Goal: Transaction & Acquisition: Purchase product/service

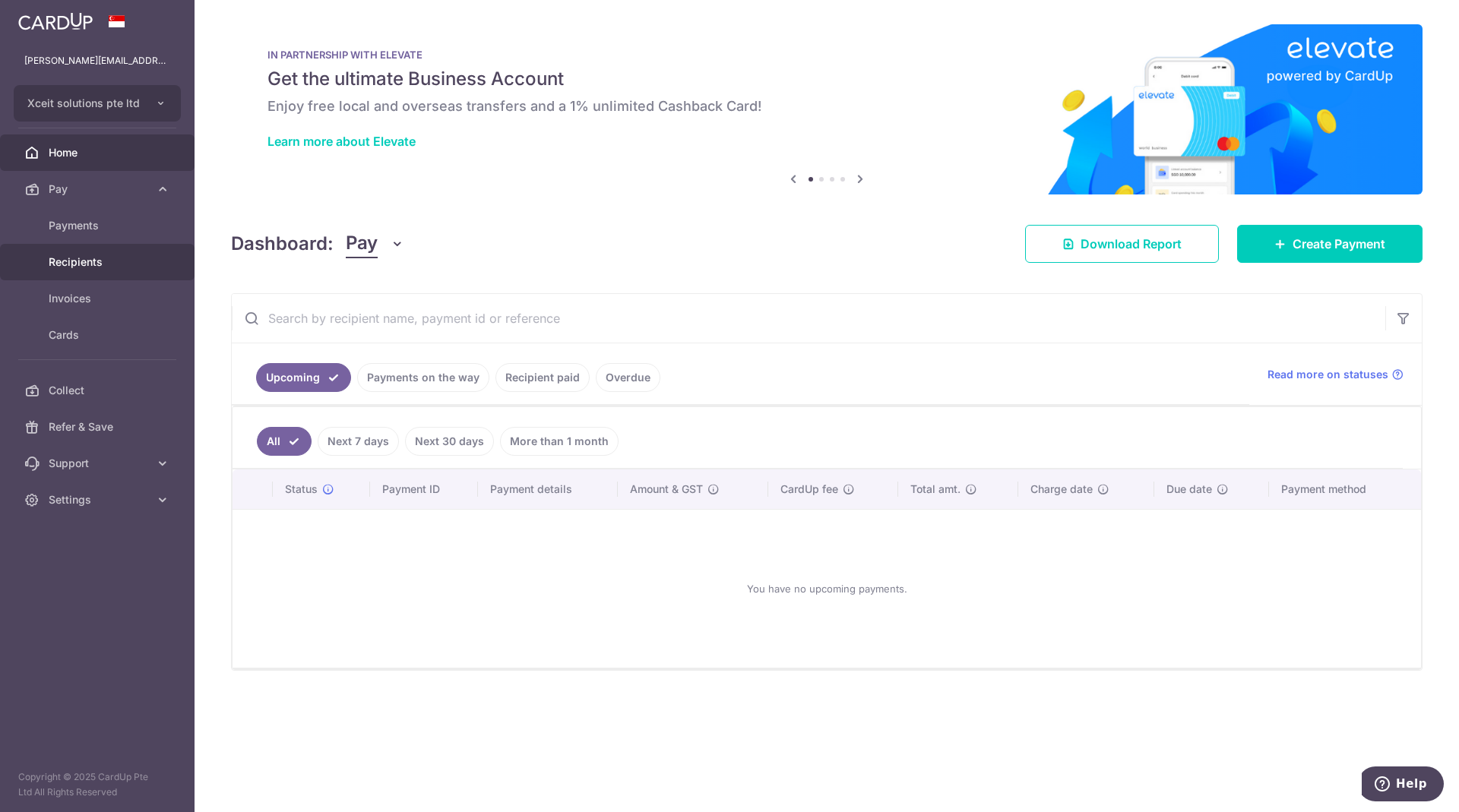
click at [75, 266] on span "Recipients" at bounding box center [99, 262] width 100 height 15
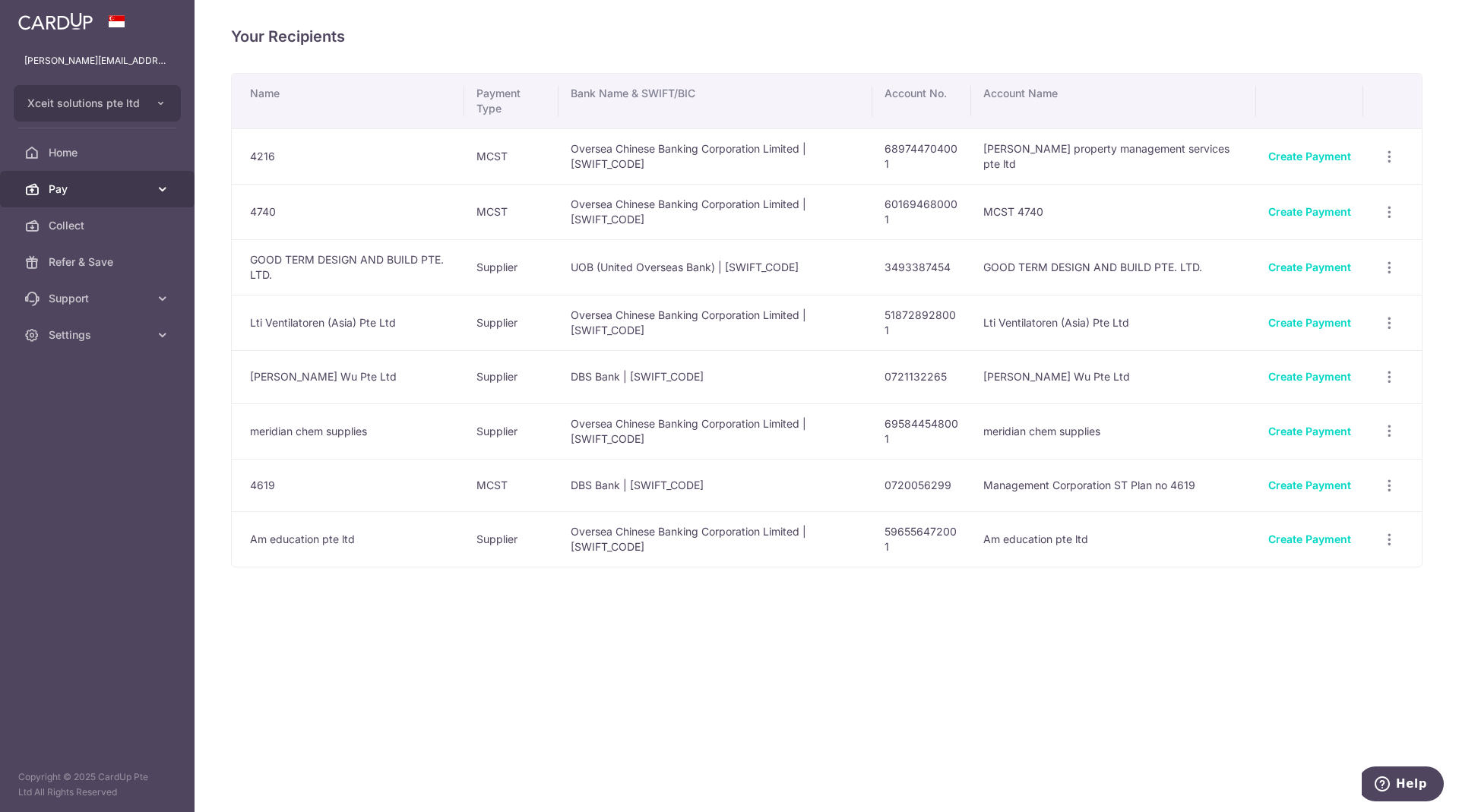
click at [161, 191] on icon at bounding box center [162, 188] width 15 height 15
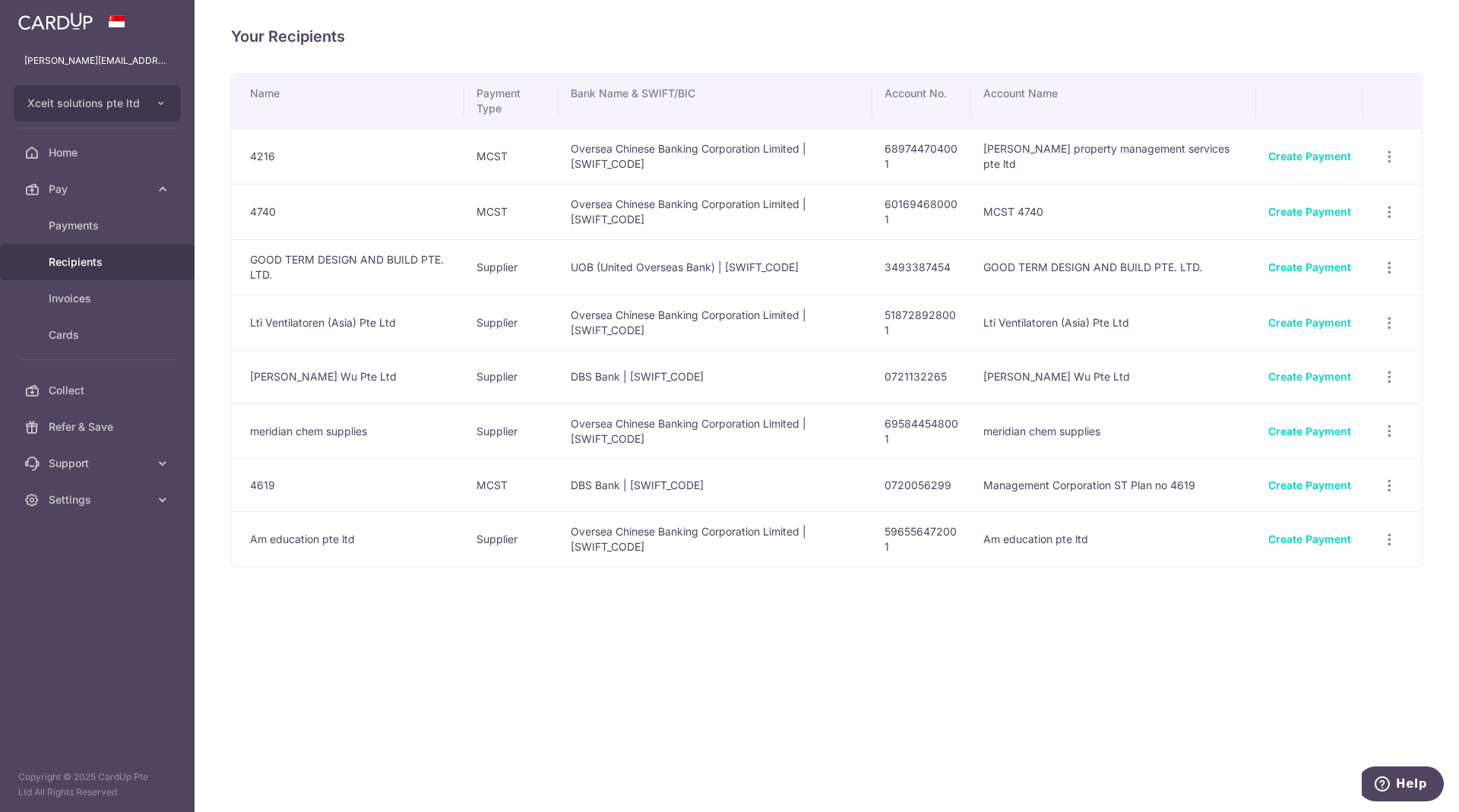
click at [88, 266] on span "Recipients" at bounding box center [99, 262] width 100 height 15
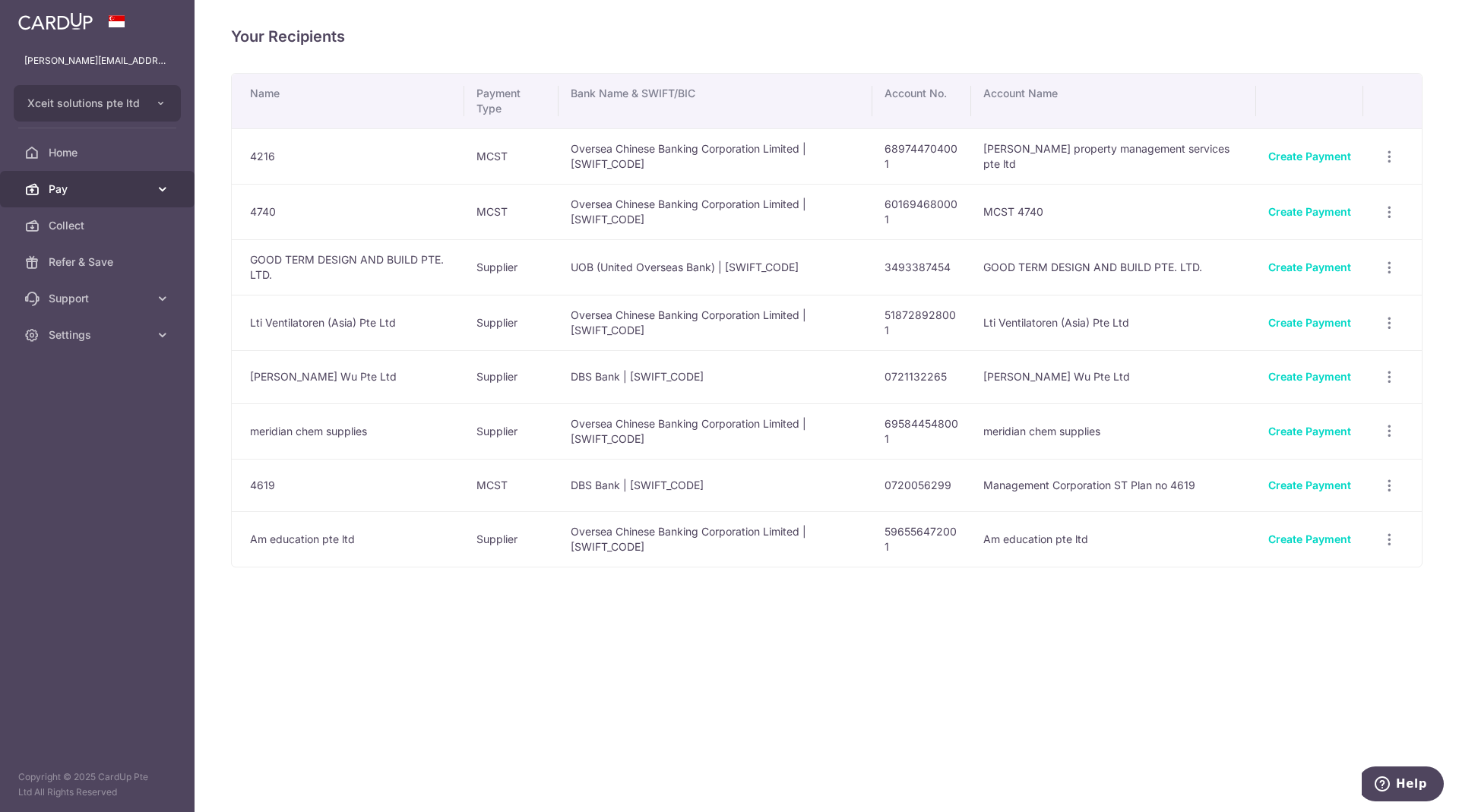
click at [83, 188] on span "Pay" at bounding box center [99, 188] width 100 height 15
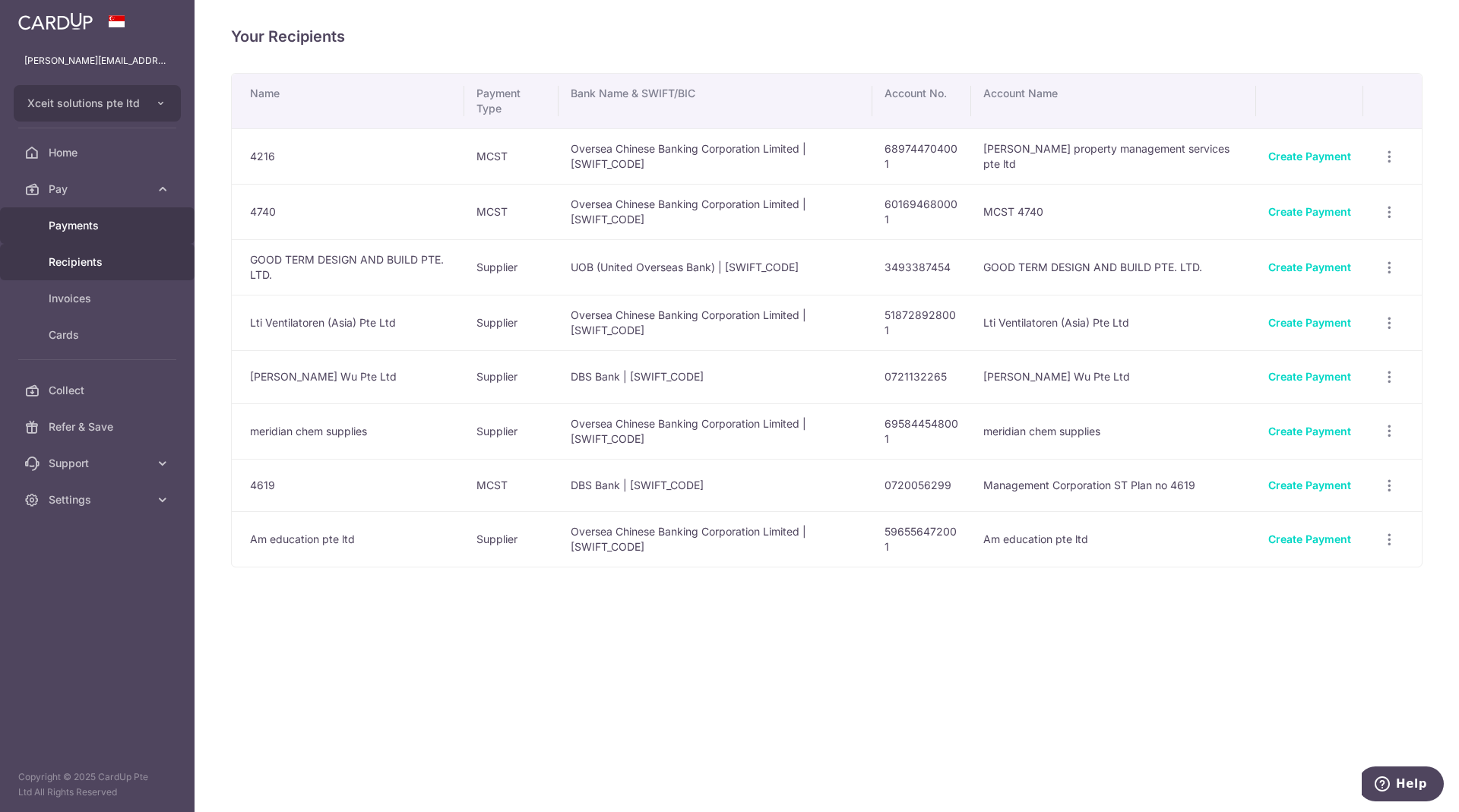
click at [79, 228] on span "Payments" at bounding box center [99, 225] width 100 height 15
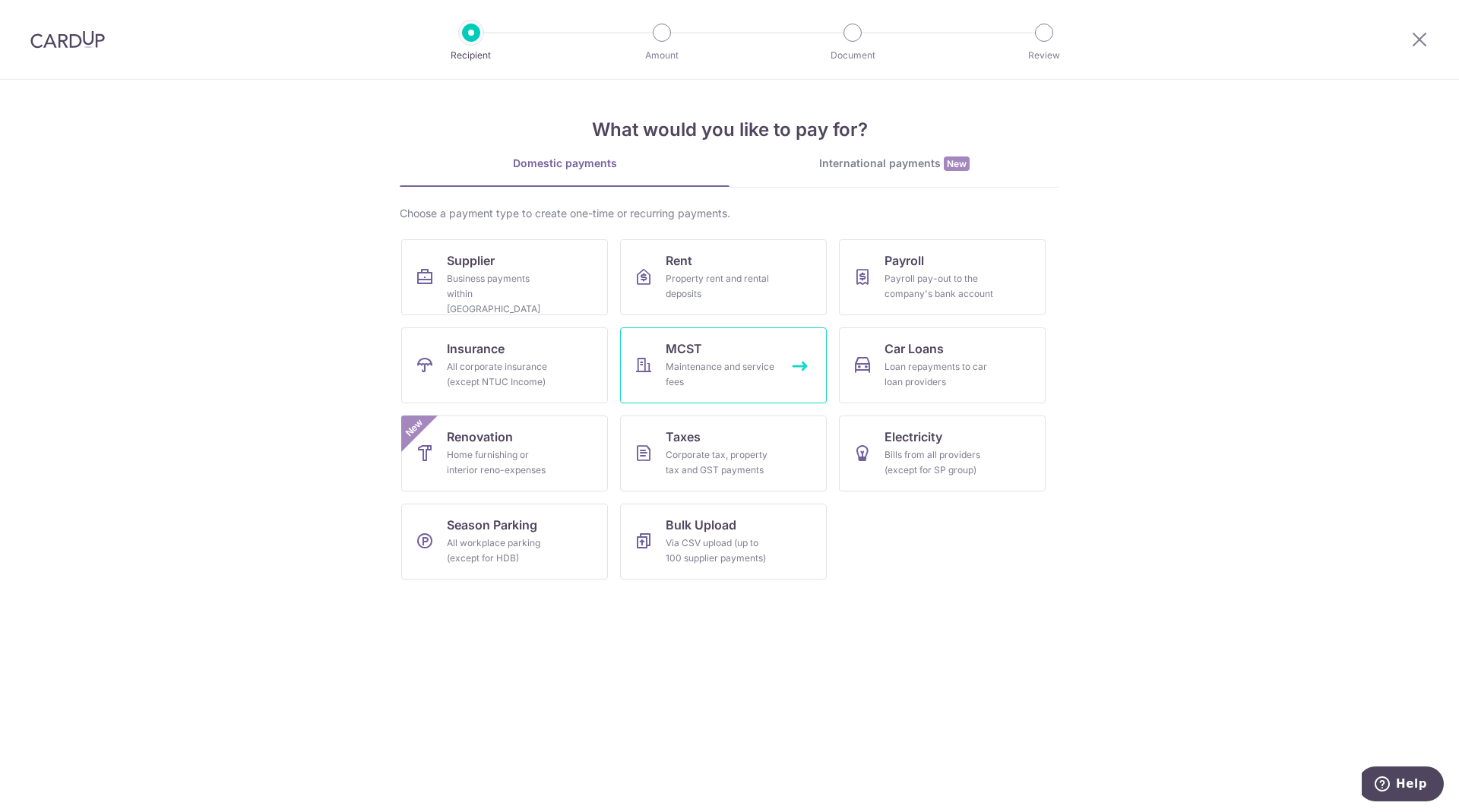
click at [705, 366] on div "Maintenance and service fees" at bounding box center [720, 374] width 110 height 31
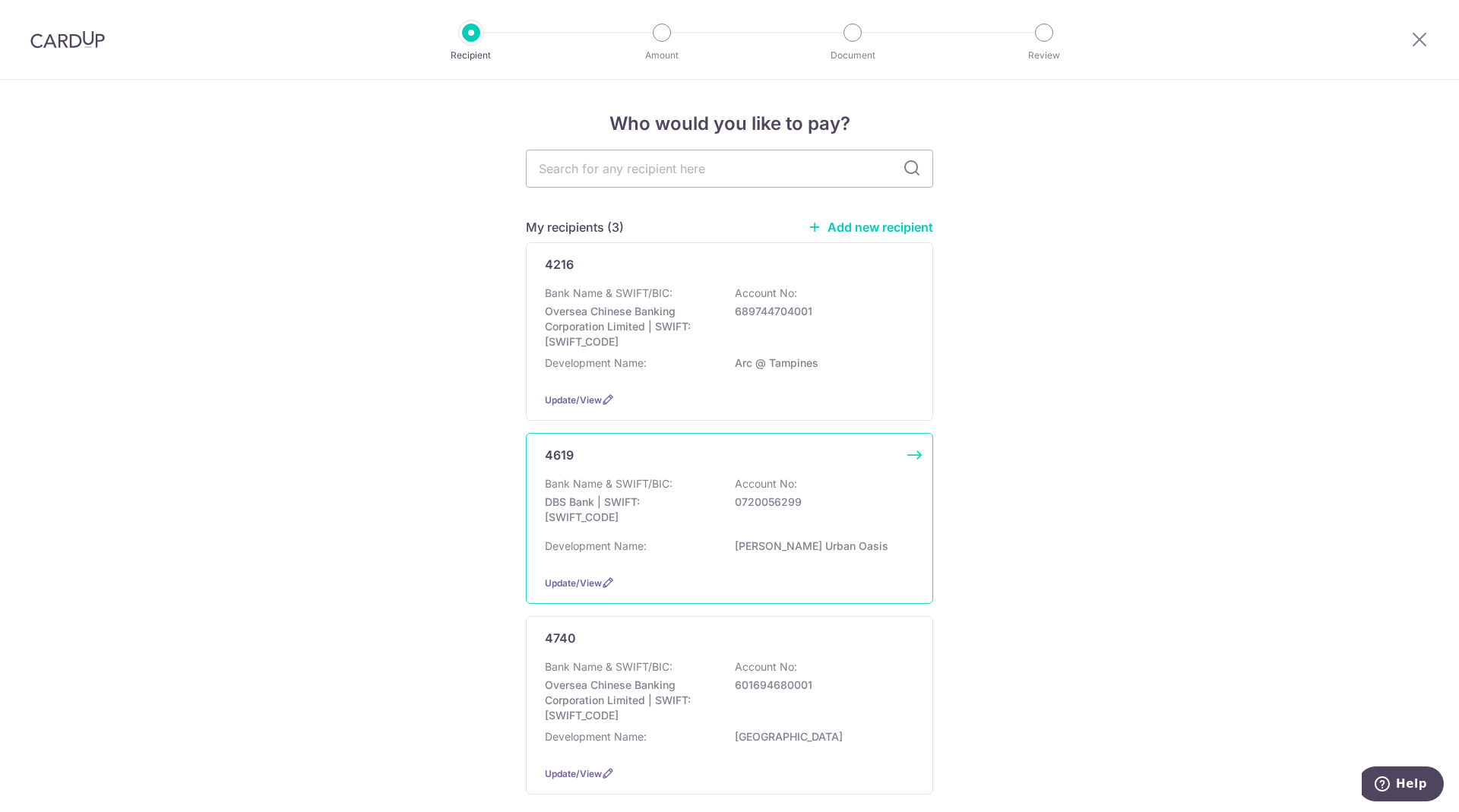
click at [705, 523] on p "DBS Bank | SWIFT: [SWIFT_CODE]" at bounding box center [630, 510] width 170 height 31
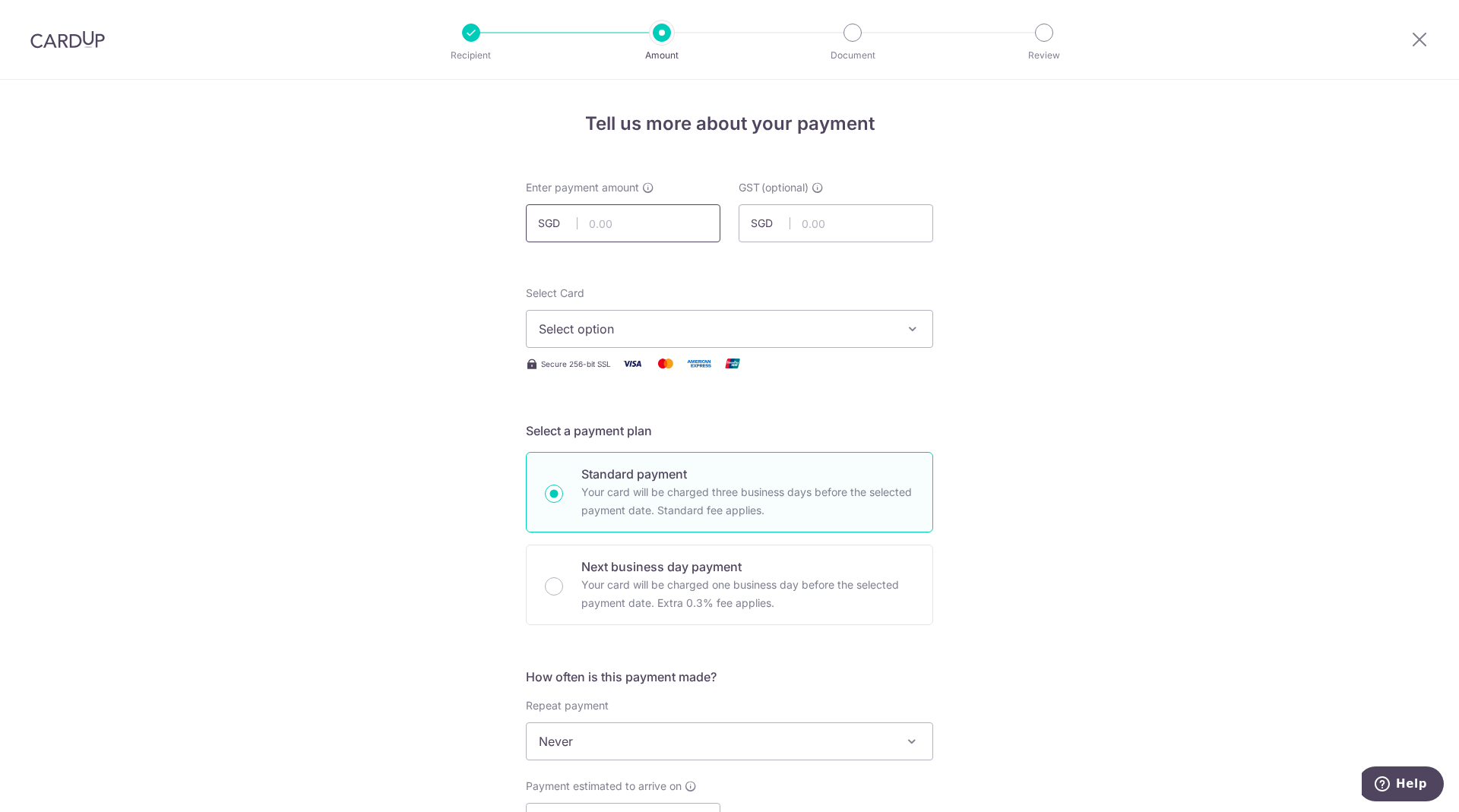
click at [622, 229] on input "text" at bounding box center [623, 222] width 195 height 38
type input "931.95"
click at [601, 331] on span "Select option" at bounding box center [716, 328] width 354 height 18
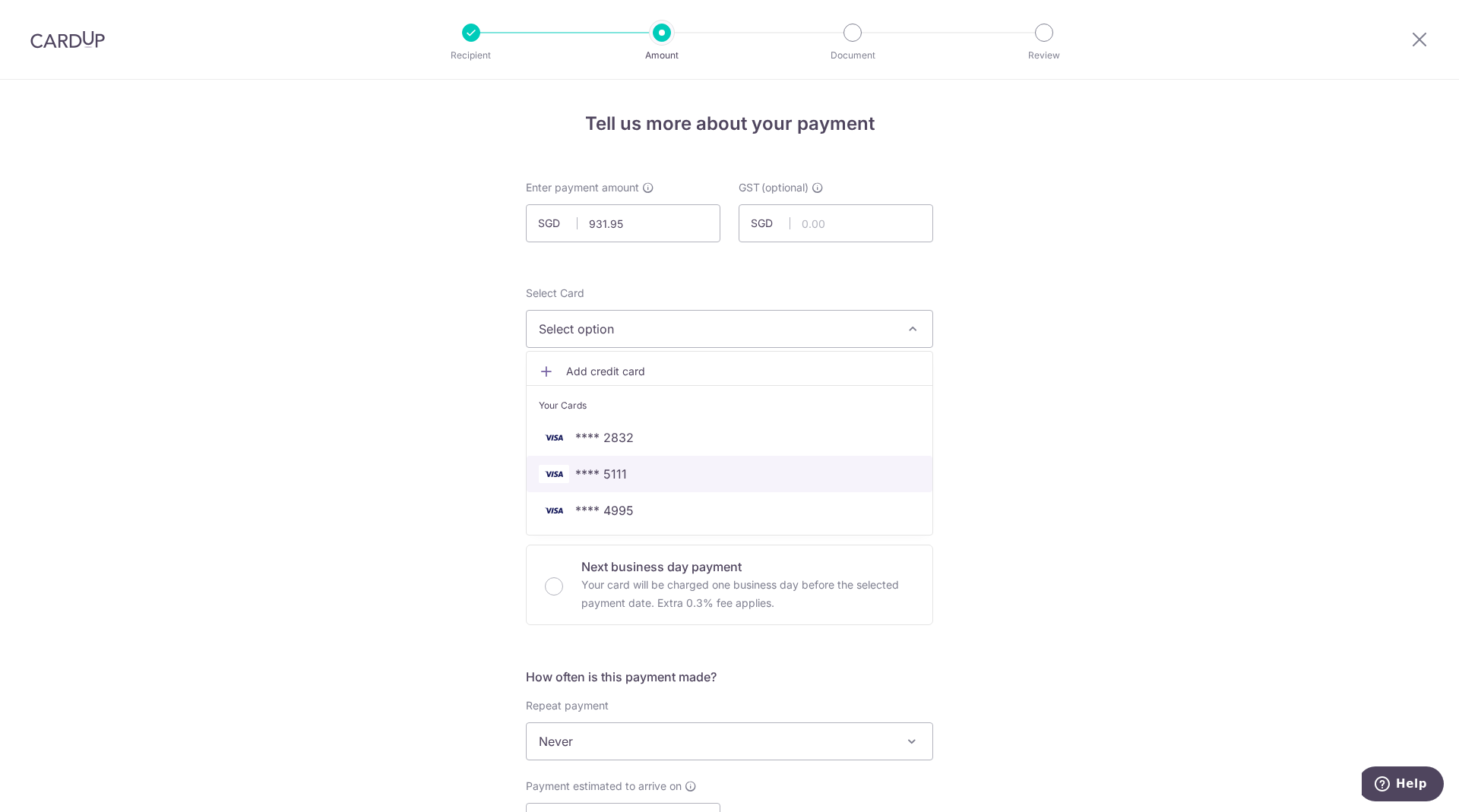
click at [627, 475] on span "**** 5111" at bounding box center [729, 474] width 381 height 18
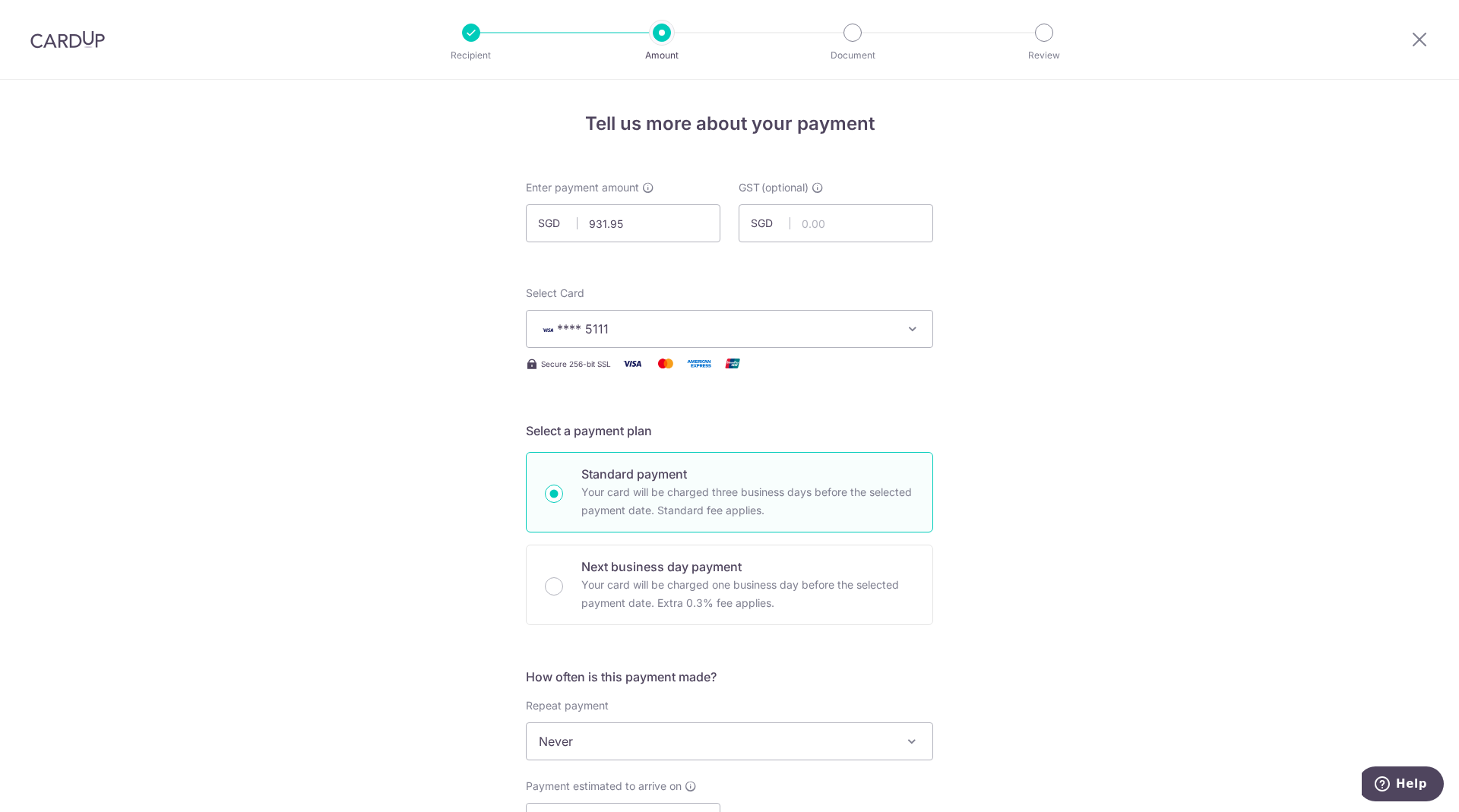
click at [1023, 477] on div "Tell us more about your payment Enter payment amount SGD 931.95 931.95 GST (opt…" at bounding box center [729, 817] width 1459 height 1476
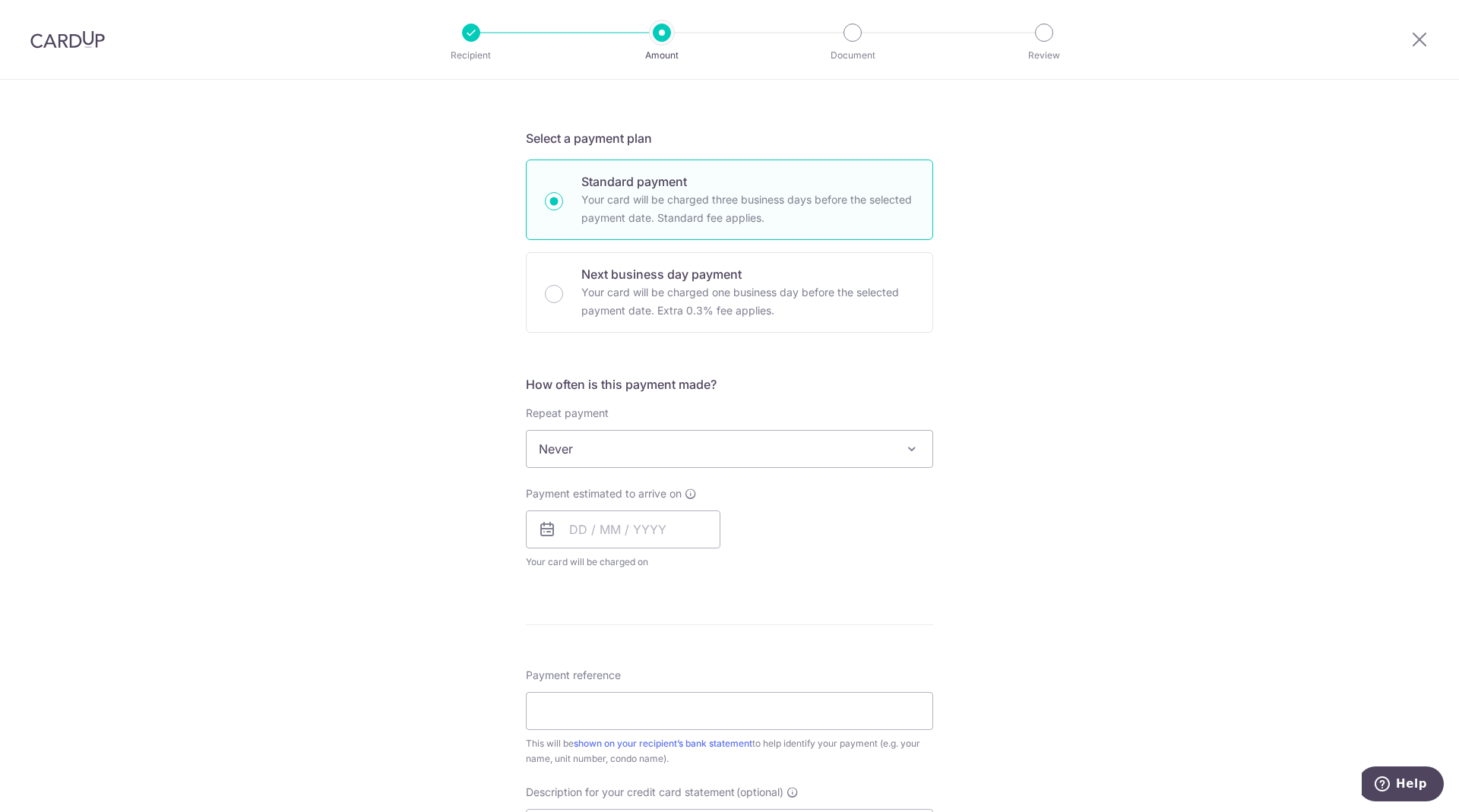
scroll to position [458, 0]
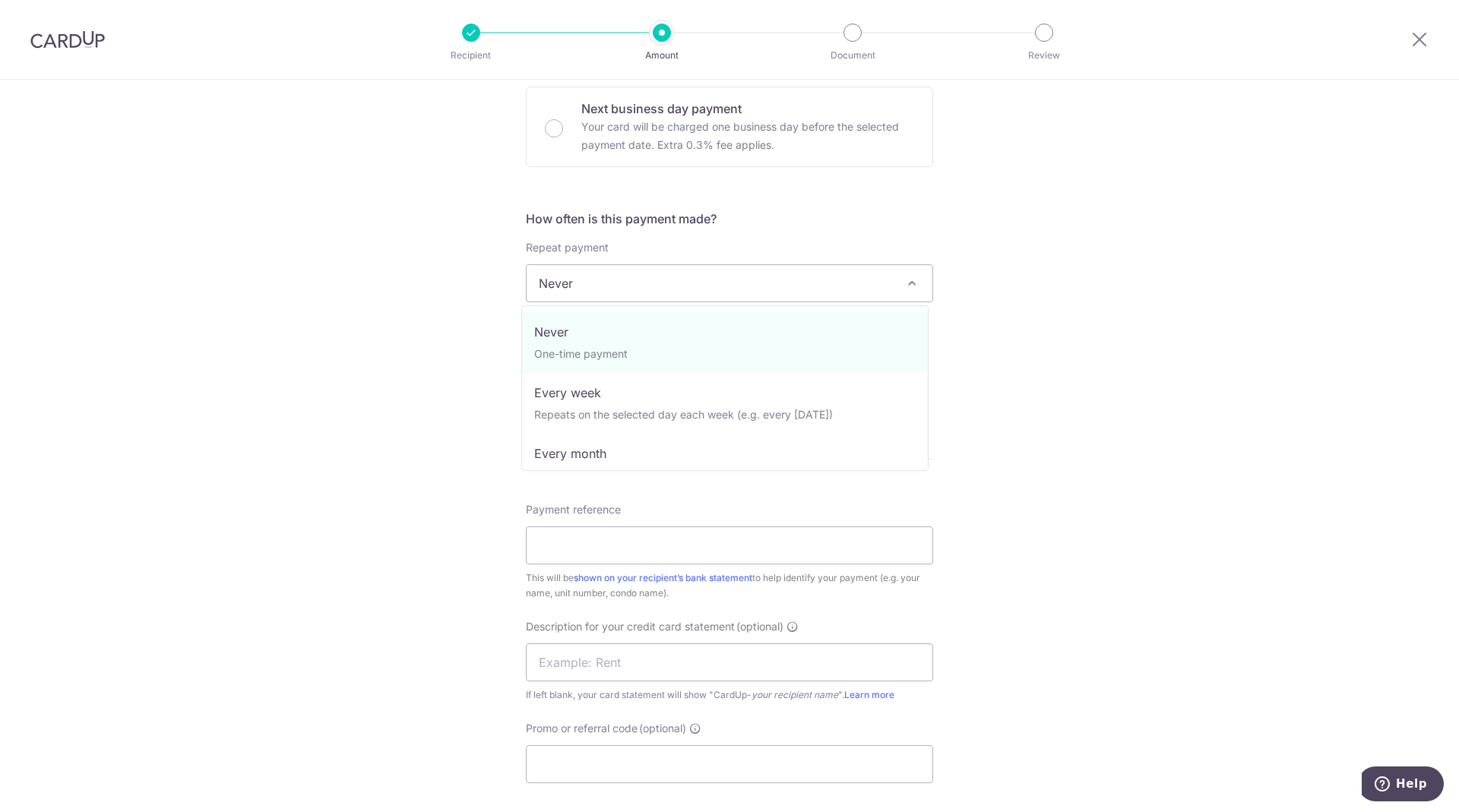
click at [745, 281] on span "Never" at bounding box center [729, 284] width 406 height 37
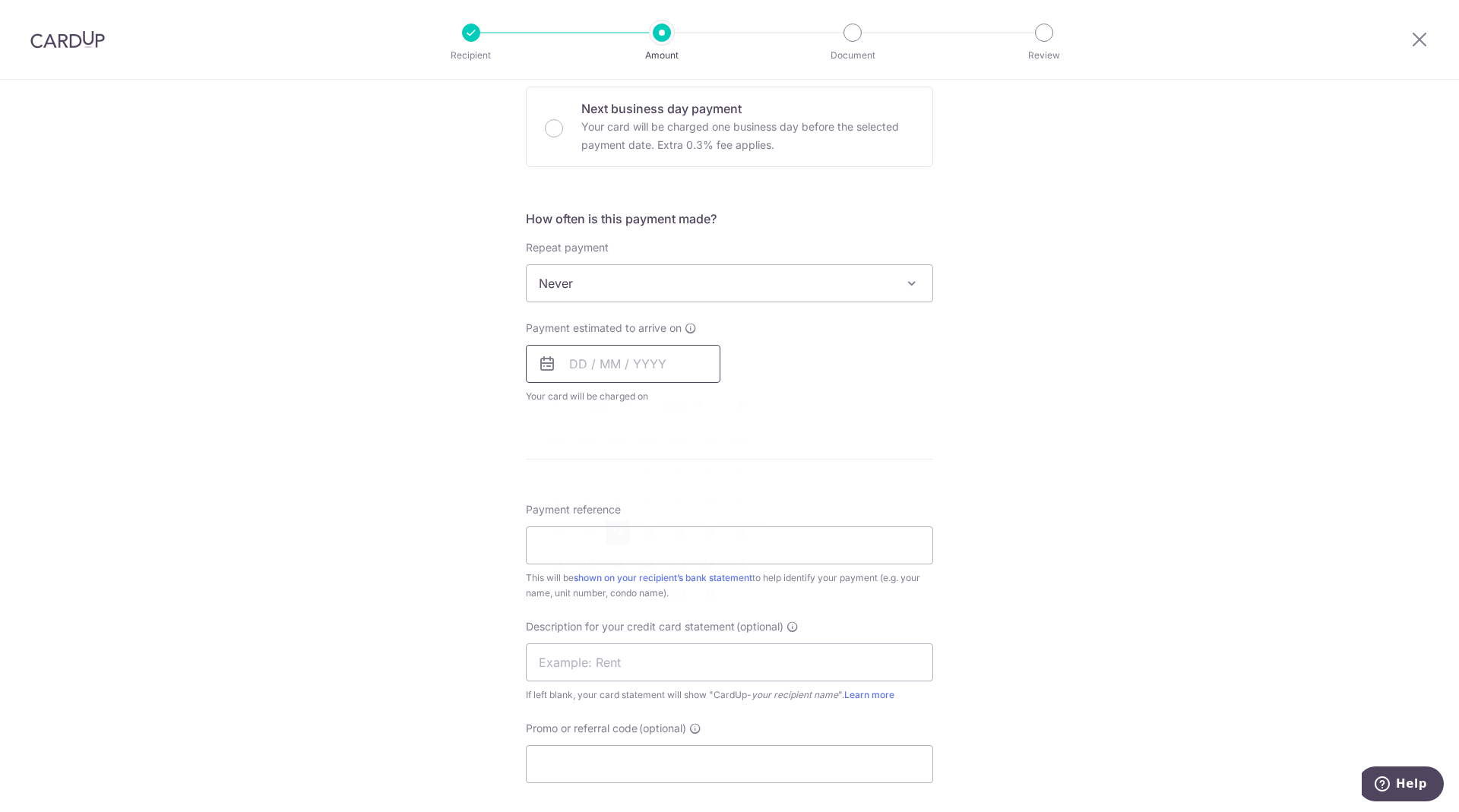
click at [687, 367] on input "text" at bounding box center [623, 364] width 195 height 38
click at [580, 564] on link "20" at bounding box center [588, 563] width 25 height 25
type input "[DATE]"
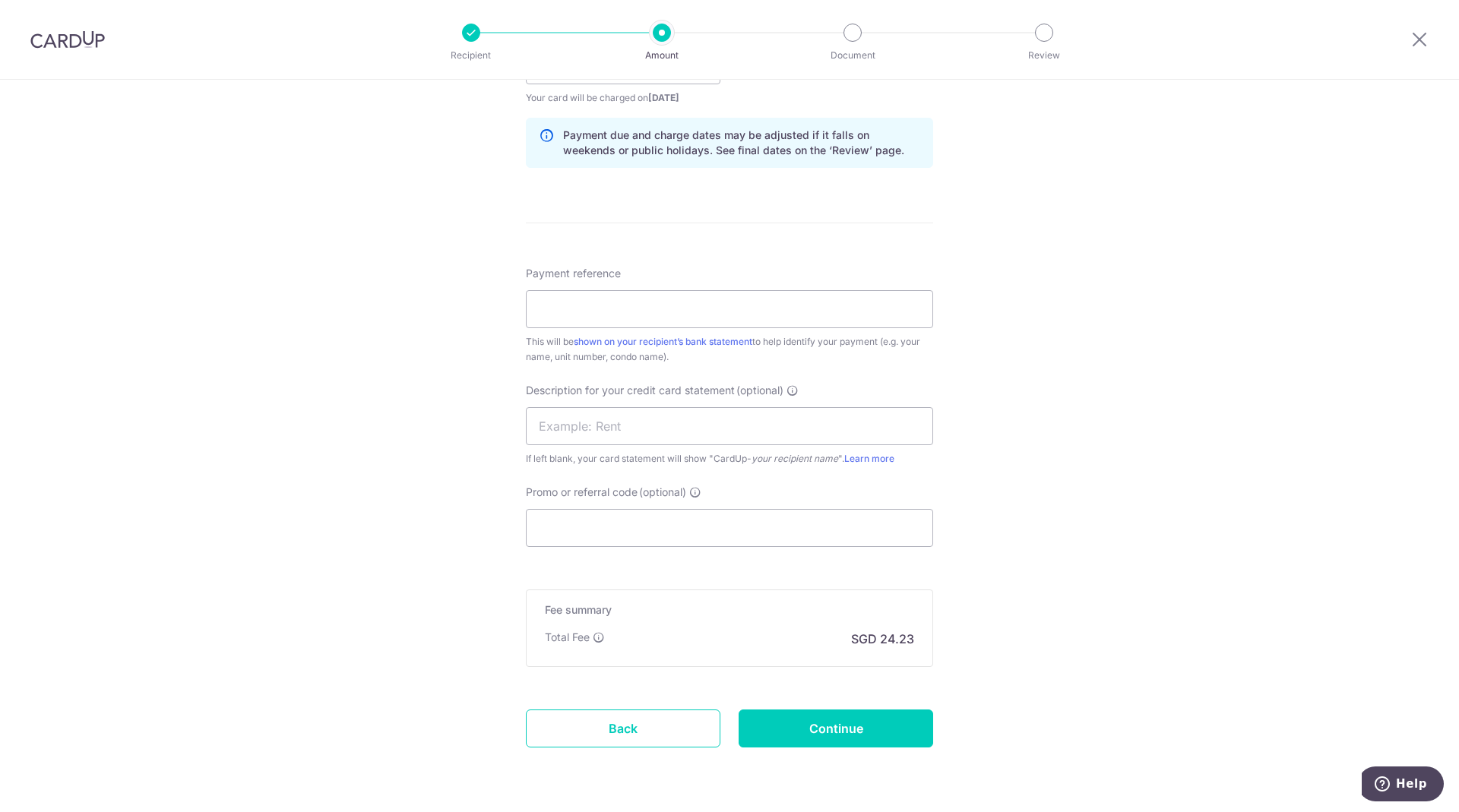
scroll to position [791, 0]
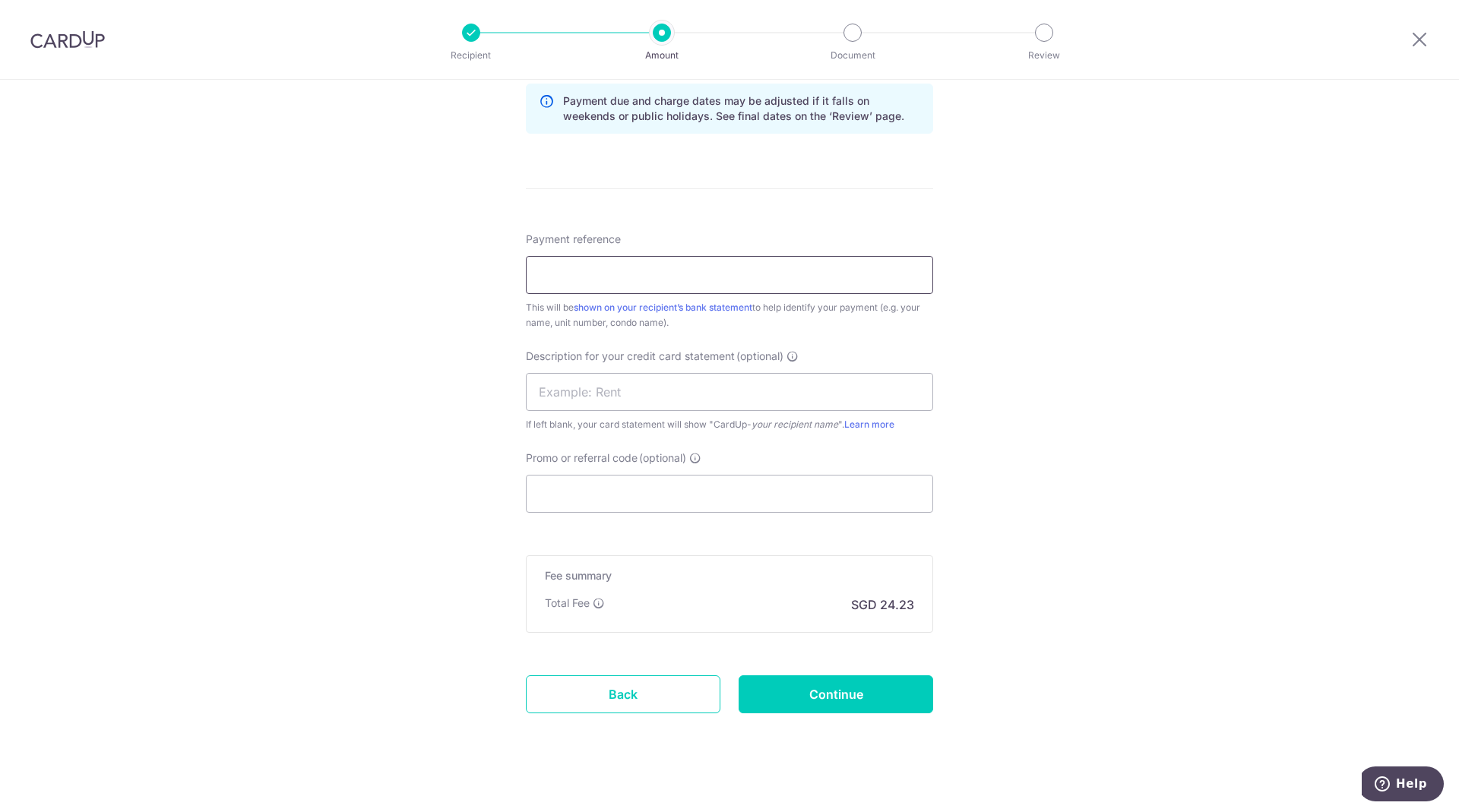
click at [640, 279] on input "Payment reference" at bounding box center [729, 274] width 407 height 38
type input "SUO1015"
click at [1125, 394] on div "Tell us more about your payment Enter payment amount SGD 931.95 931.95 GST (opt…" at bounding box center [729, 58] width 1459 height 1538
click at [626, 396] on input "text" at bounding box center [729, 392] width 407 height 38
type input "SUO mcst"
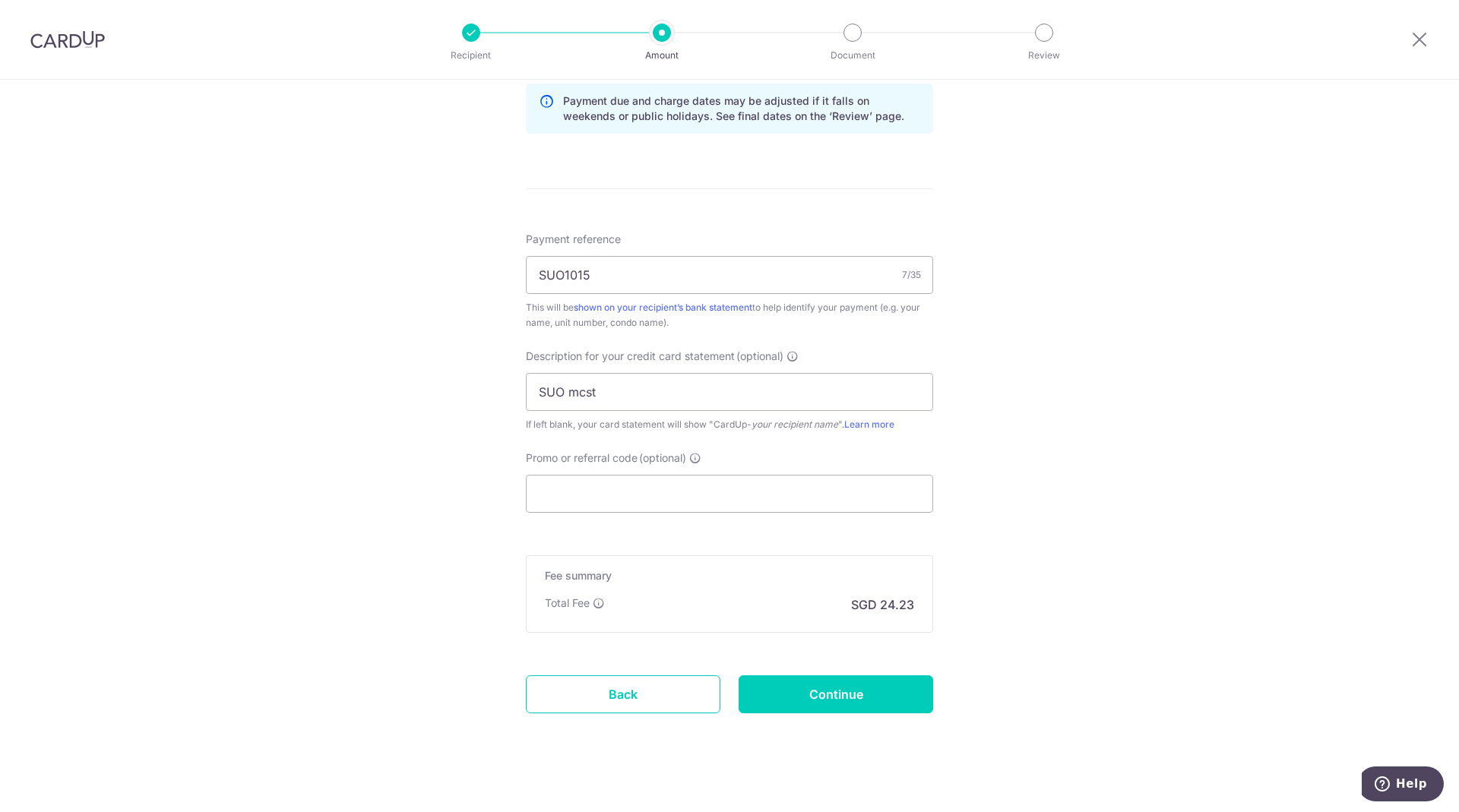
click at [441, 560] on div "Tell us more about your payment Enter payment amount SGD 931.95 931.95 GST (opt…" at bounding box center [729, 58] width 1459 height 1538
click at [614, 489] on input "Promo or referral code (optional)" at bounding box center [729, 493] width 407 height 38
paste input "BOFF185"
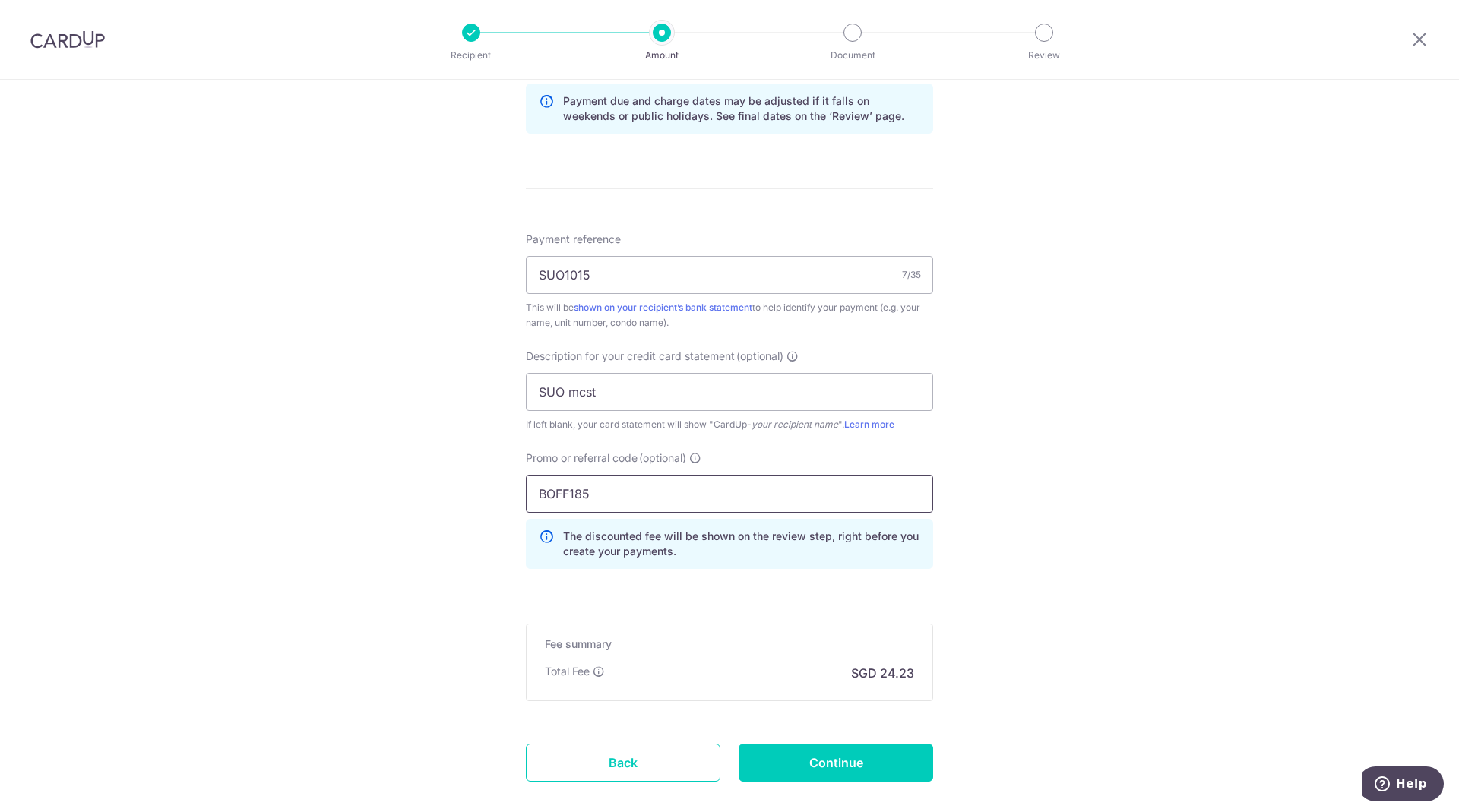
type input "BOFF185"
click at [1068, 507] on div "Tell us more about your payment Enter payment amount SGD 931.95 931.95 GST (opt…" at bounding box center [729, 92] width 1459 height 1607
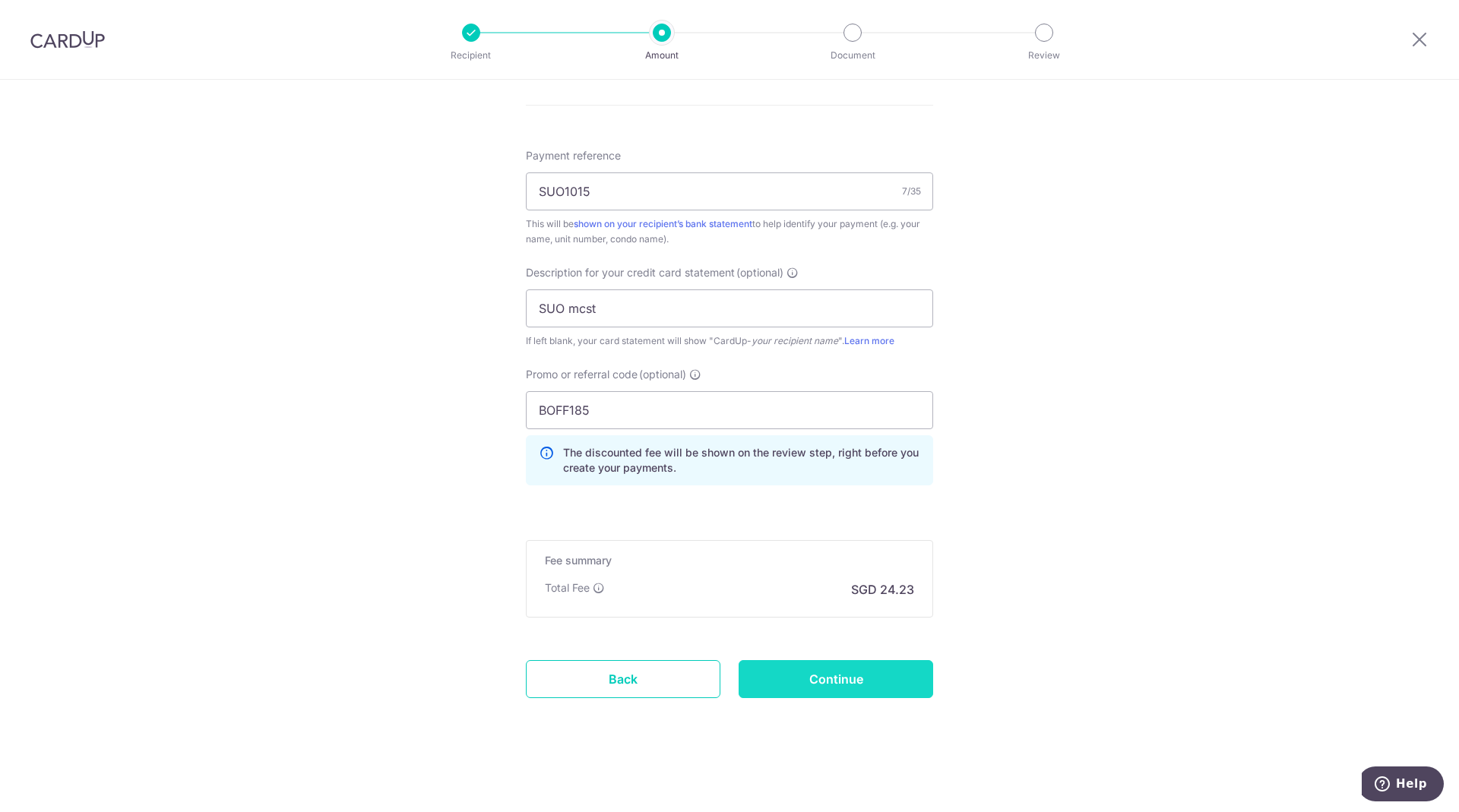
click at [834, 678] on input "Continue" at bounding box center [836, 679] width 195 height 38
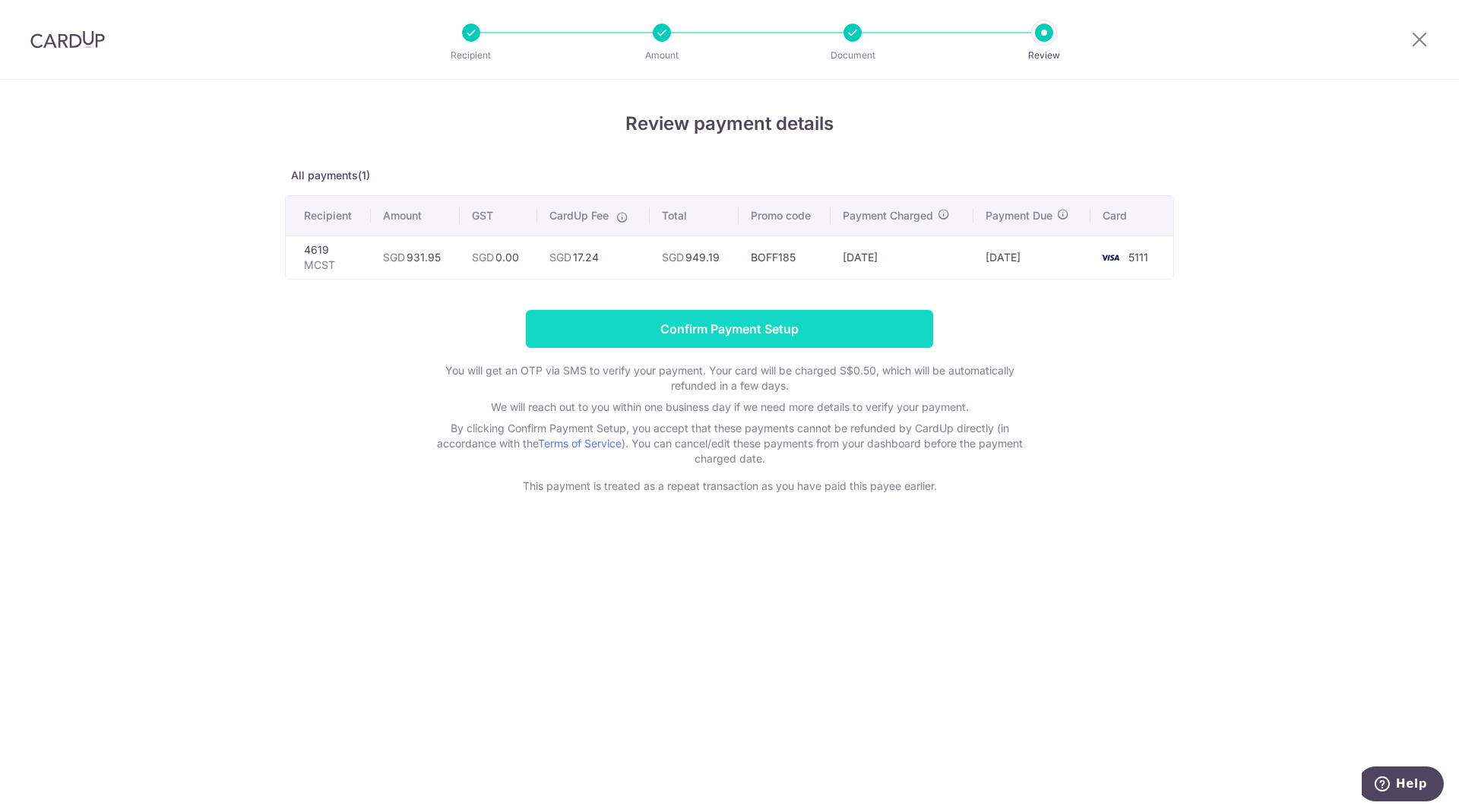
click at [697, 327] on input "Confirm Payment Setup" at bounding box center [729, 328] width 407 height 38
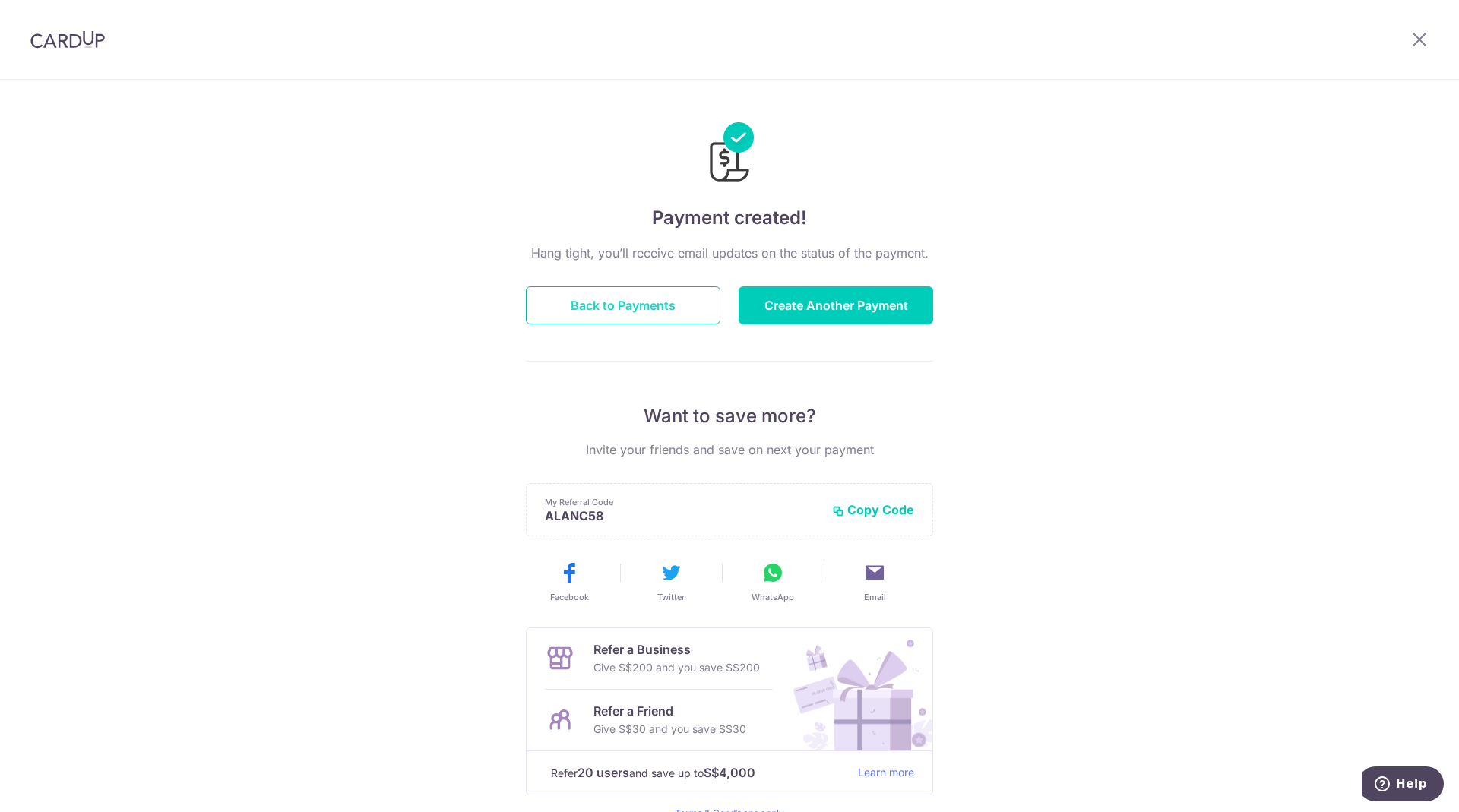
click at [640, 302] on button "Back to Payments" at bounding box center [623, 305] width 195 height 38
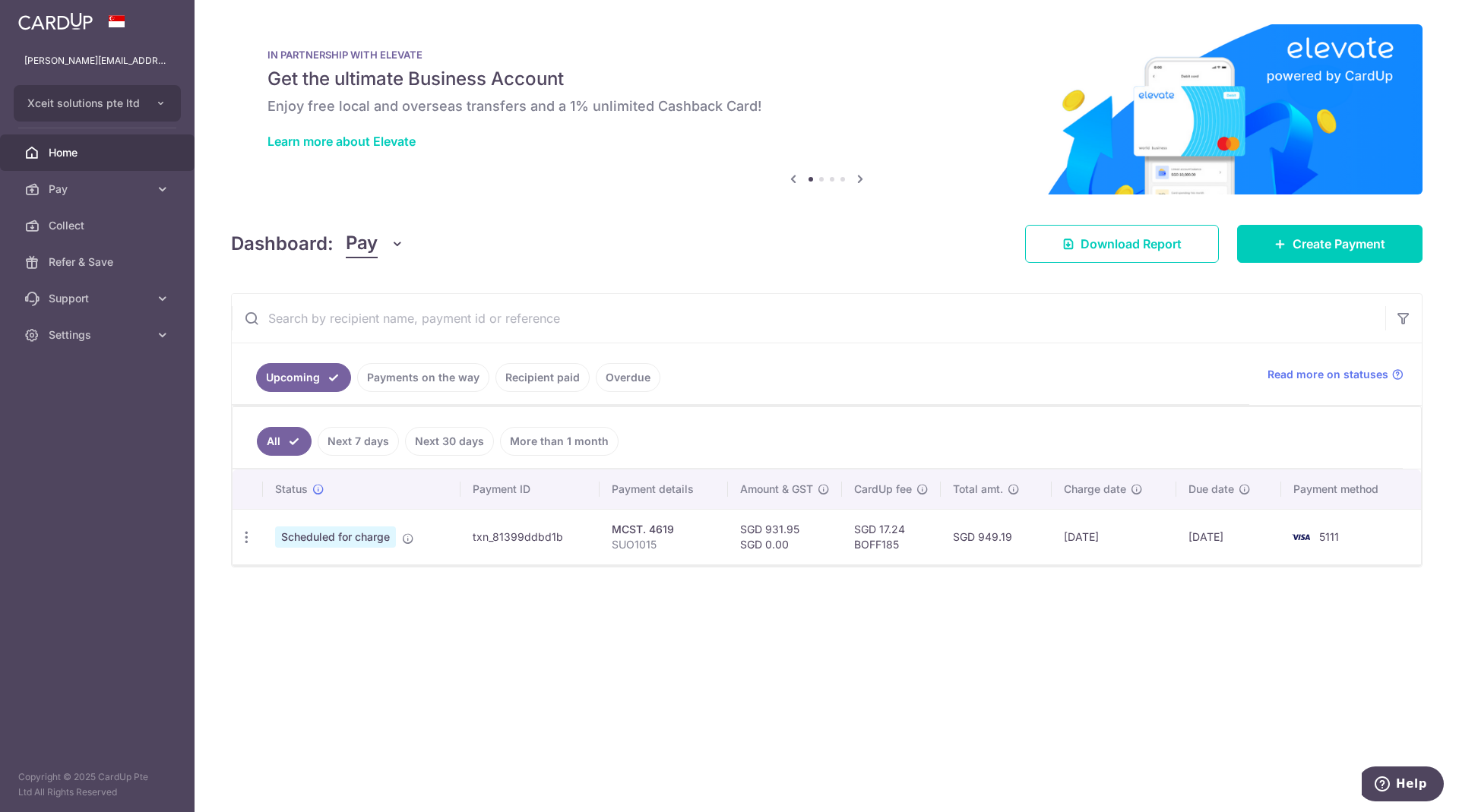
click at [627, 679] on div "× Pause Schedule Pause all future payments in this series Pause just this one p…" at bounding box center [826, 406] width 1264 height 812
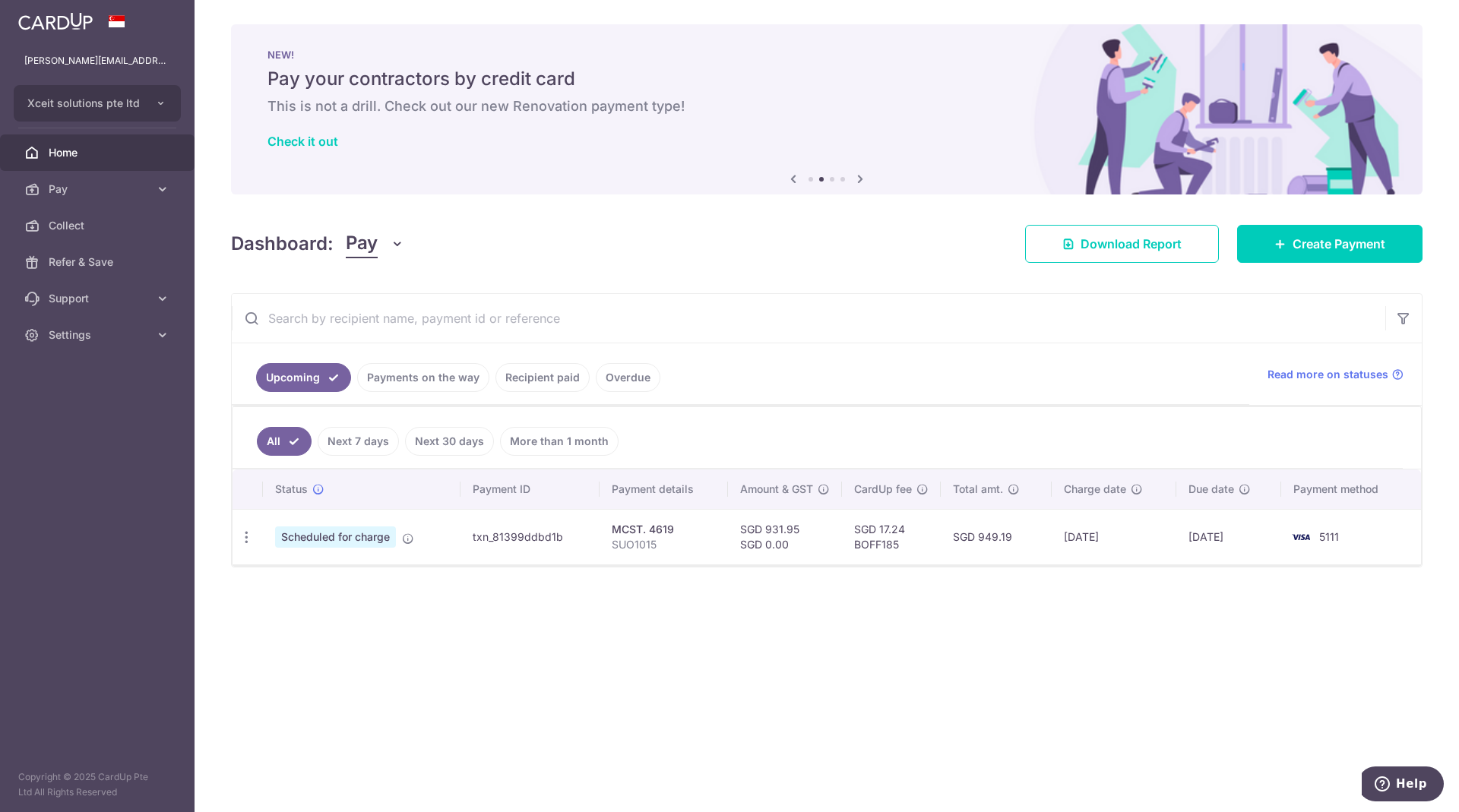
click at [659, 724] on div "× Pause Schedule Pause all future payments in this series Pause just this one p…" at bounding box center [826, 406] width 1264 height 812
